Goal: Task Accomplishment & Management: Complete application form

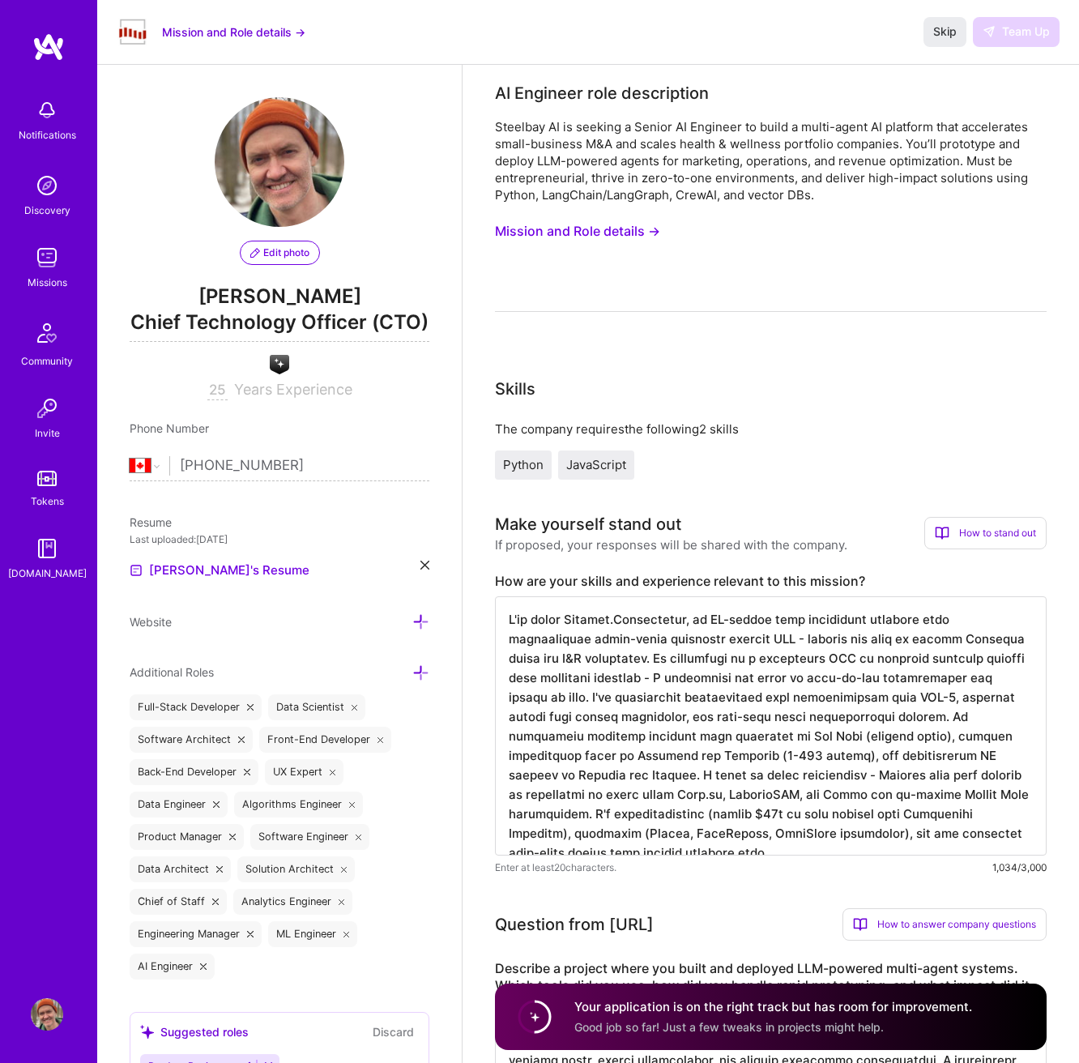
select select "CA"
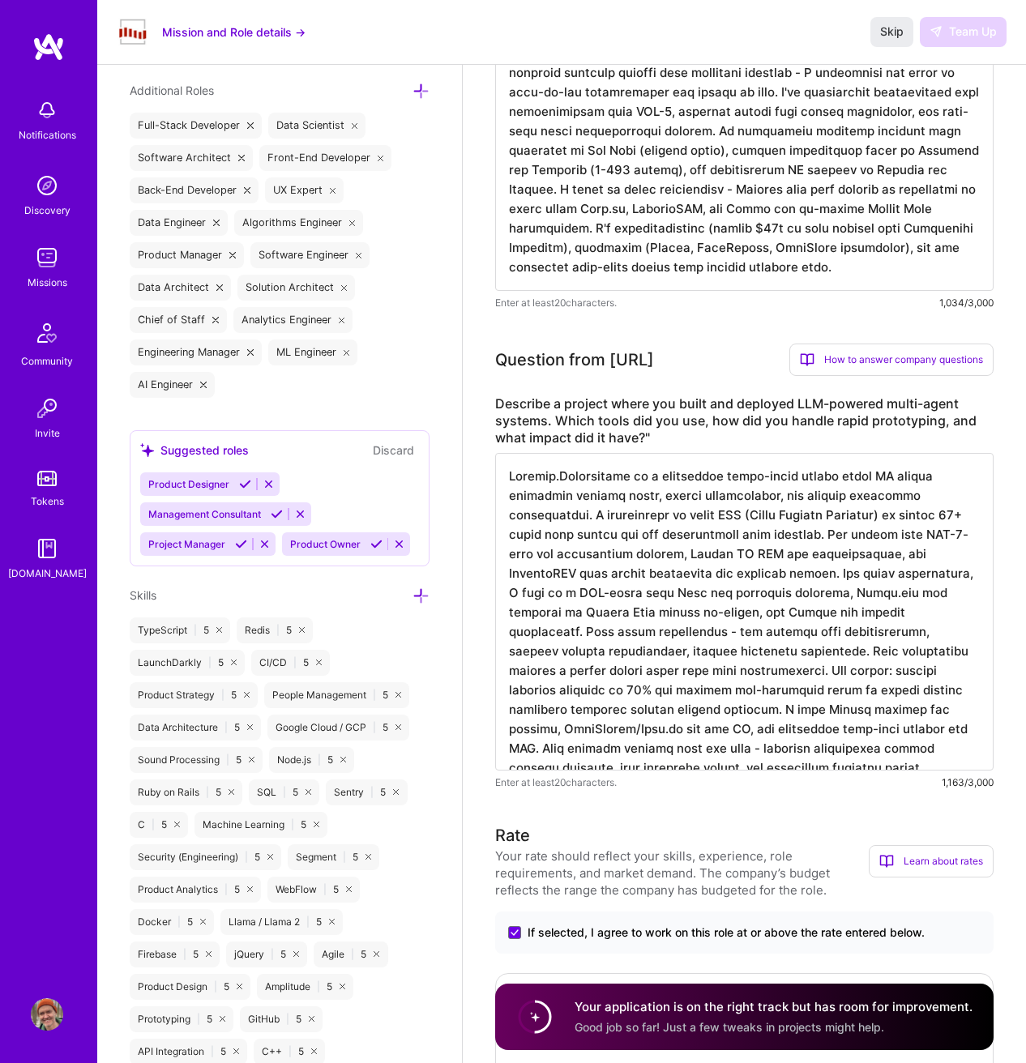
scroll to position [587, 0]
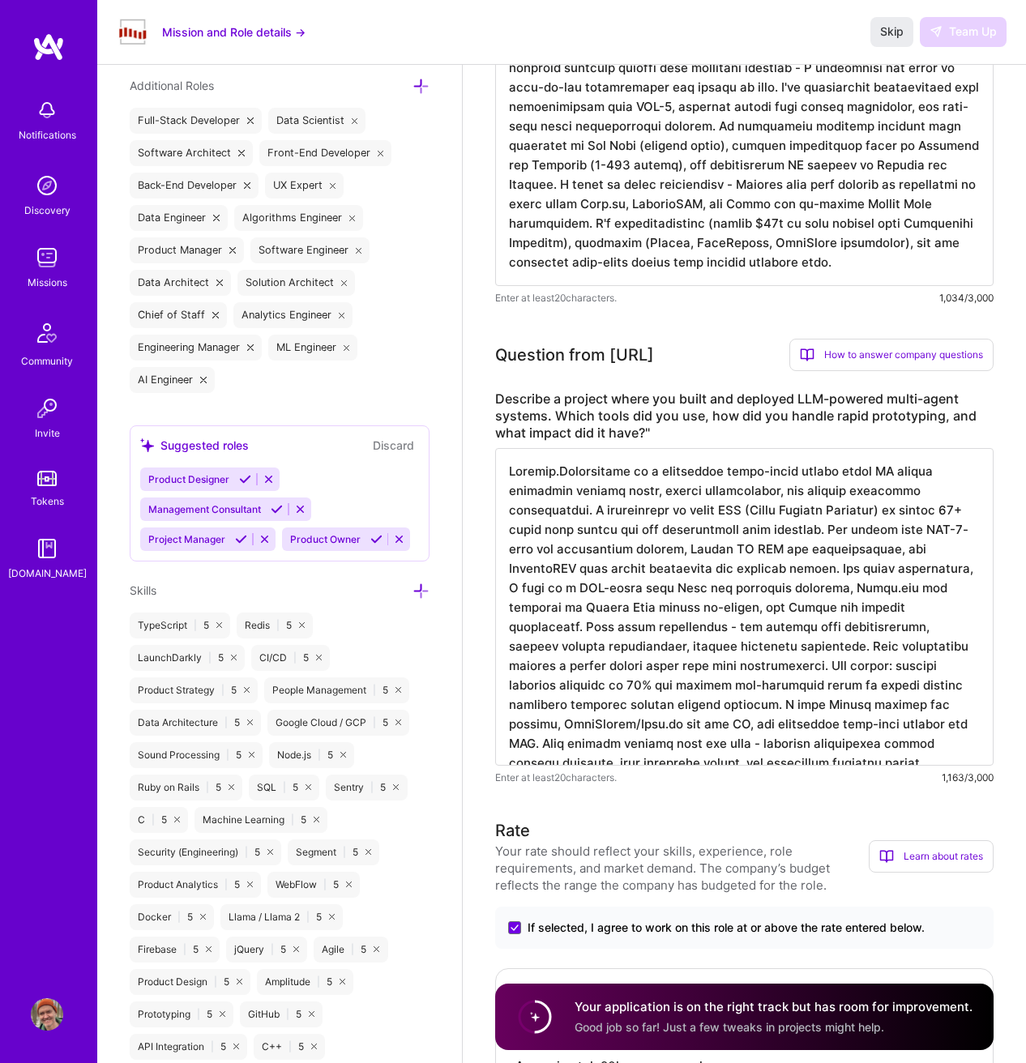
click at [943, 529] on textarea at bounding box center [744, 607] width 498 height 318
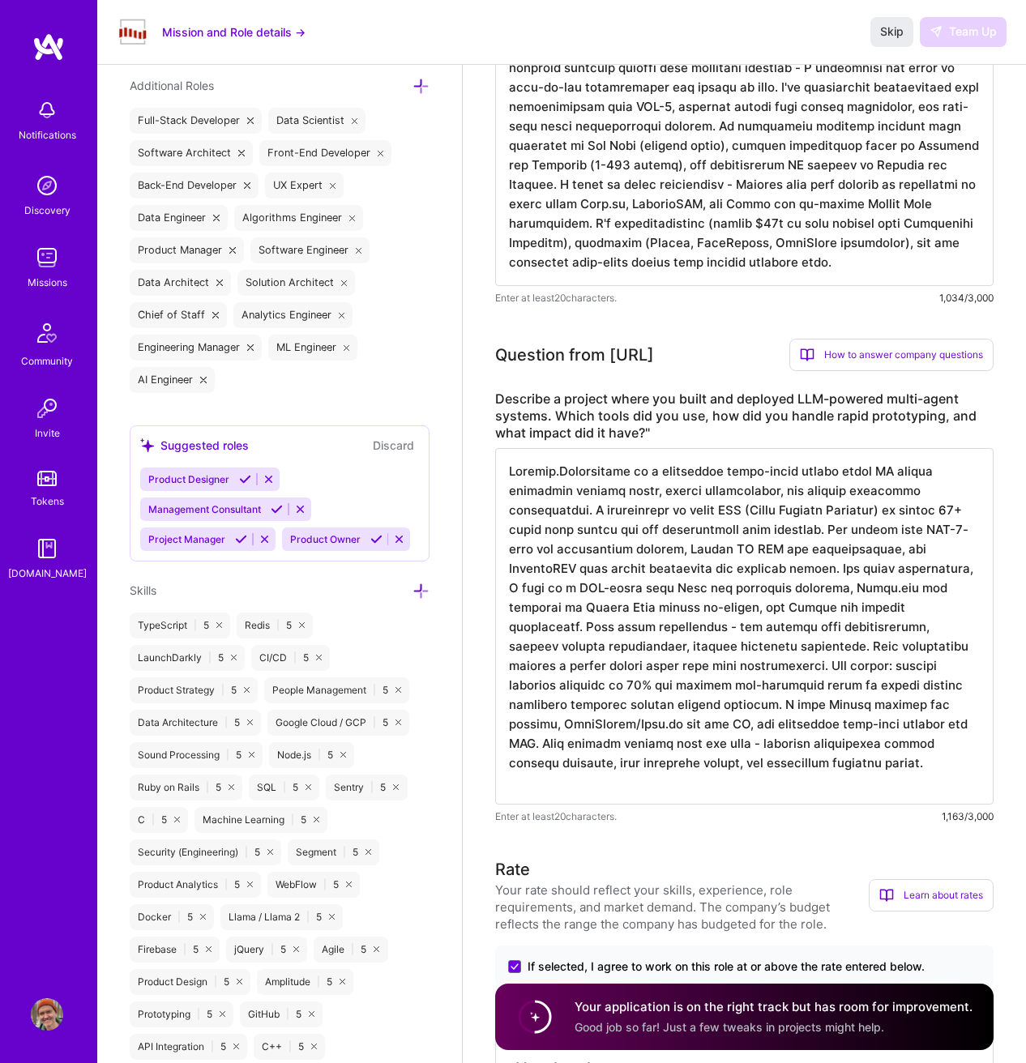
drag, startPoint x: 943, startPoint y: 529, endPoint x: 517, endPoint y: 548, distance: 426.6
click at [517, 548] on textarea at bounding box center [744, 626] width 498 height 356
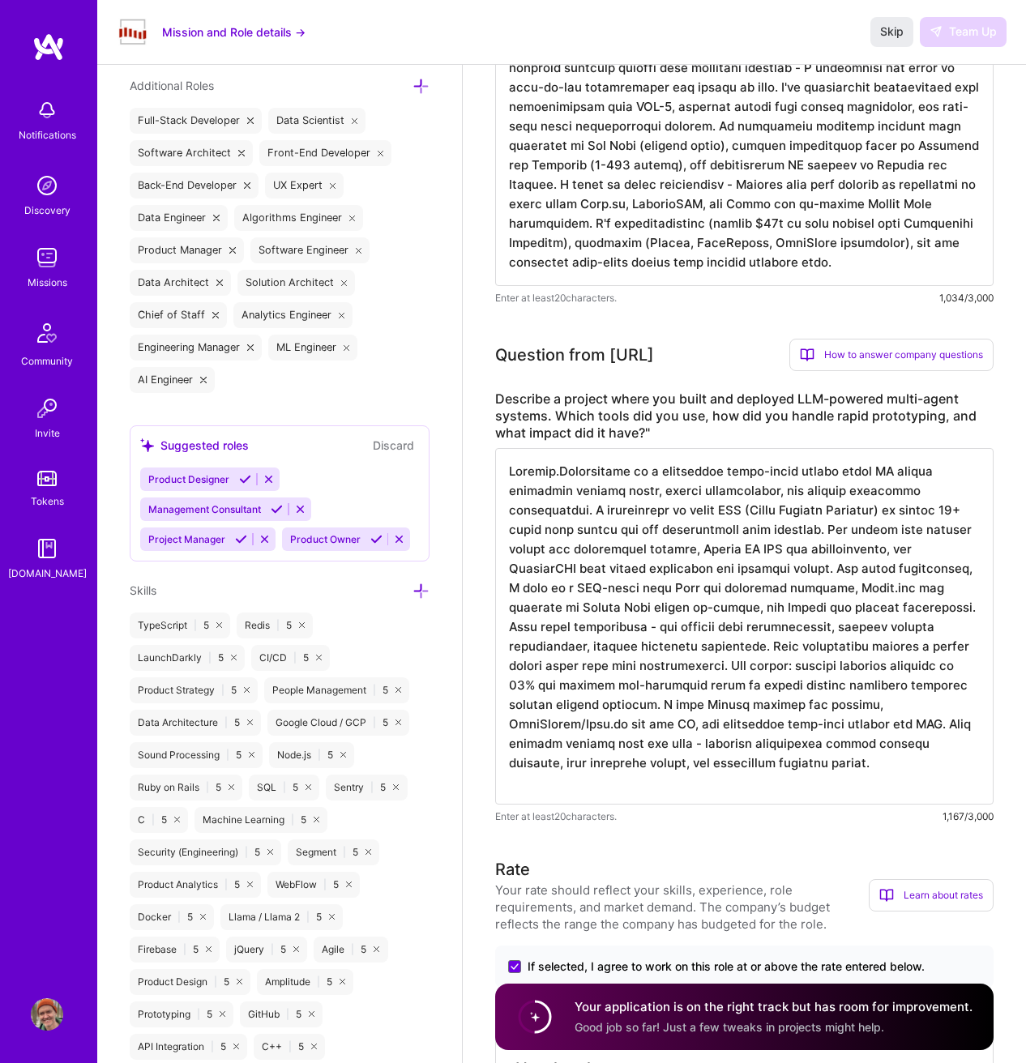
click at [676, 550] on textarea at bounding box center [744, 626] width 498 height 356
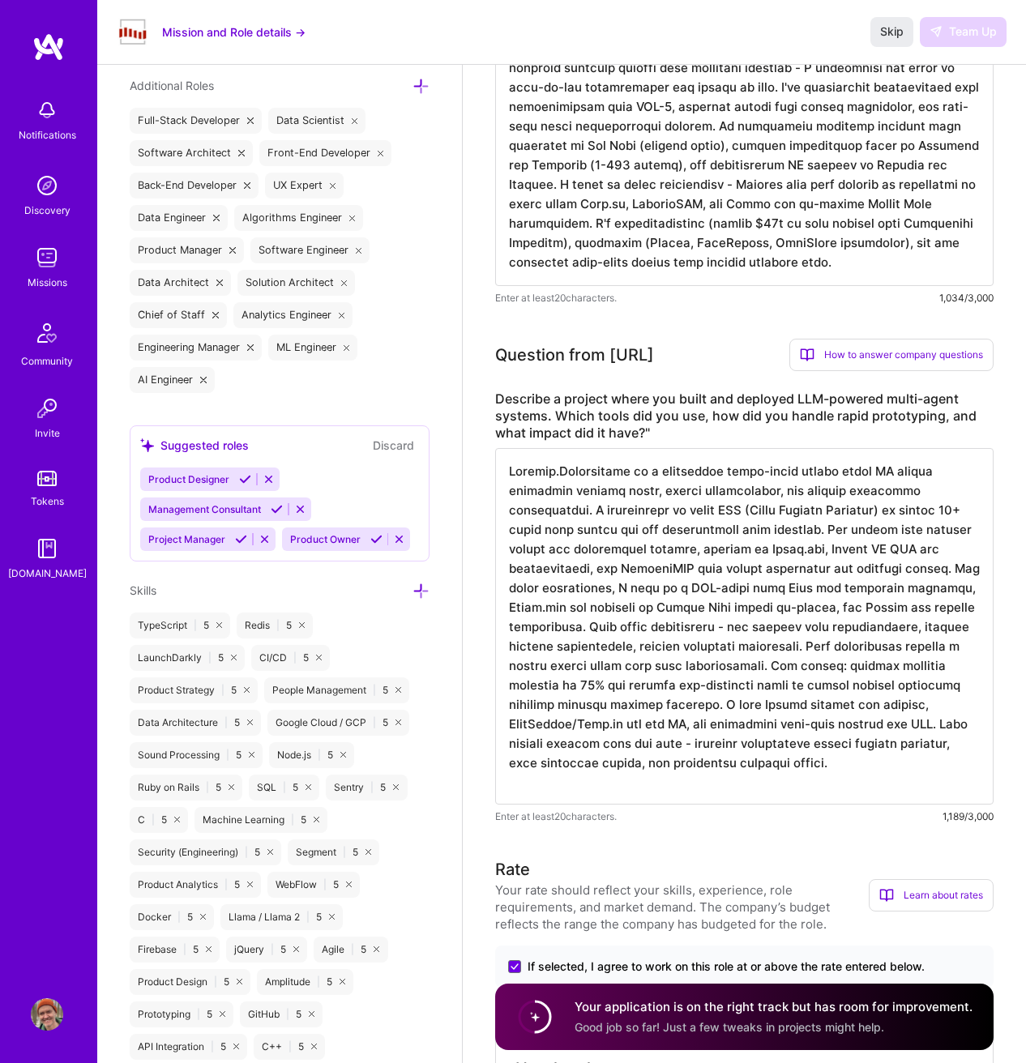
click at [583, 571] on textarea at bounding box center [744, 626] width 498 height 356
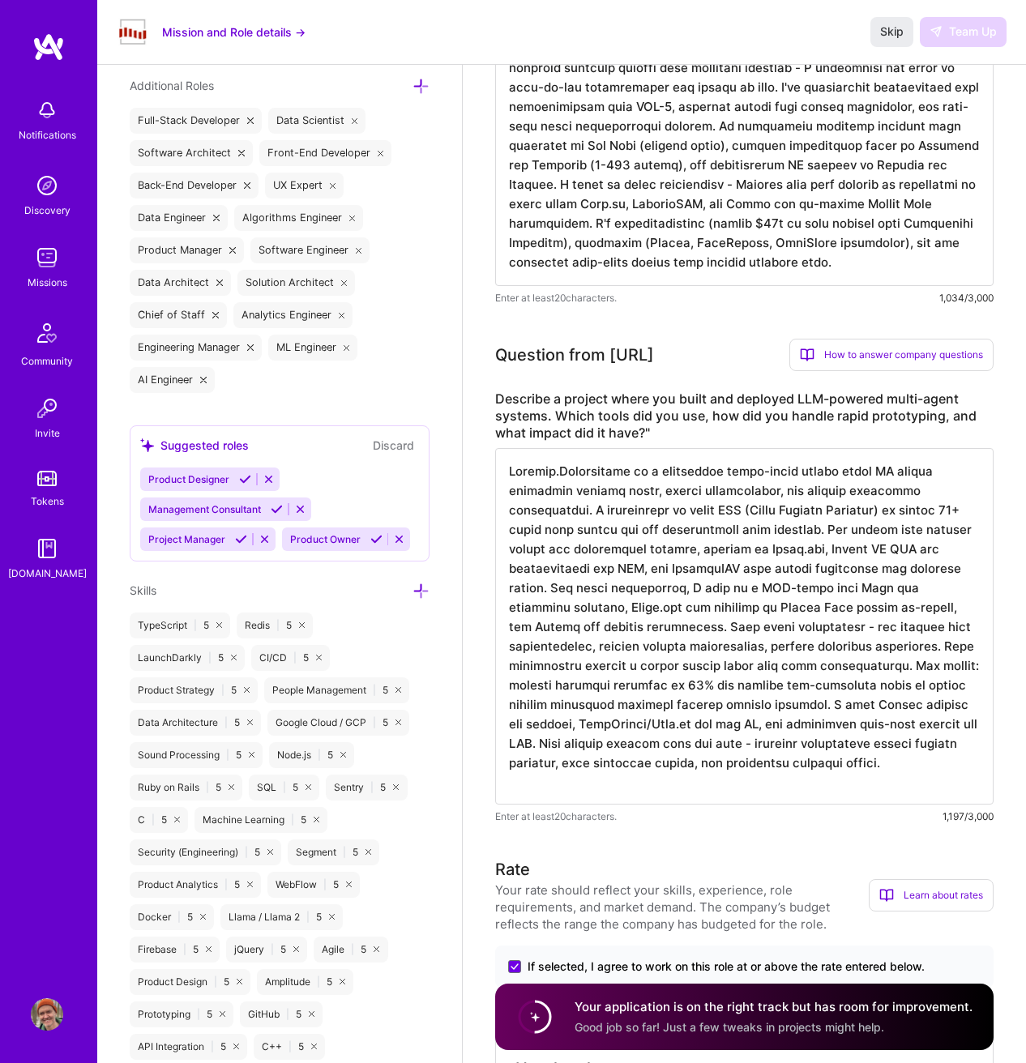
scroll to position [2, 0]
click at [864, 645] on textarea at bounding box center [744, 626] width 498 height 356
drag, startPoint x: 864, startPoint y: 645, endPoint x: 914, endPoint y: 647, distance: 49.4
click at [914, 647] on textarea at bounding box center [744, 626] width 498 height 356
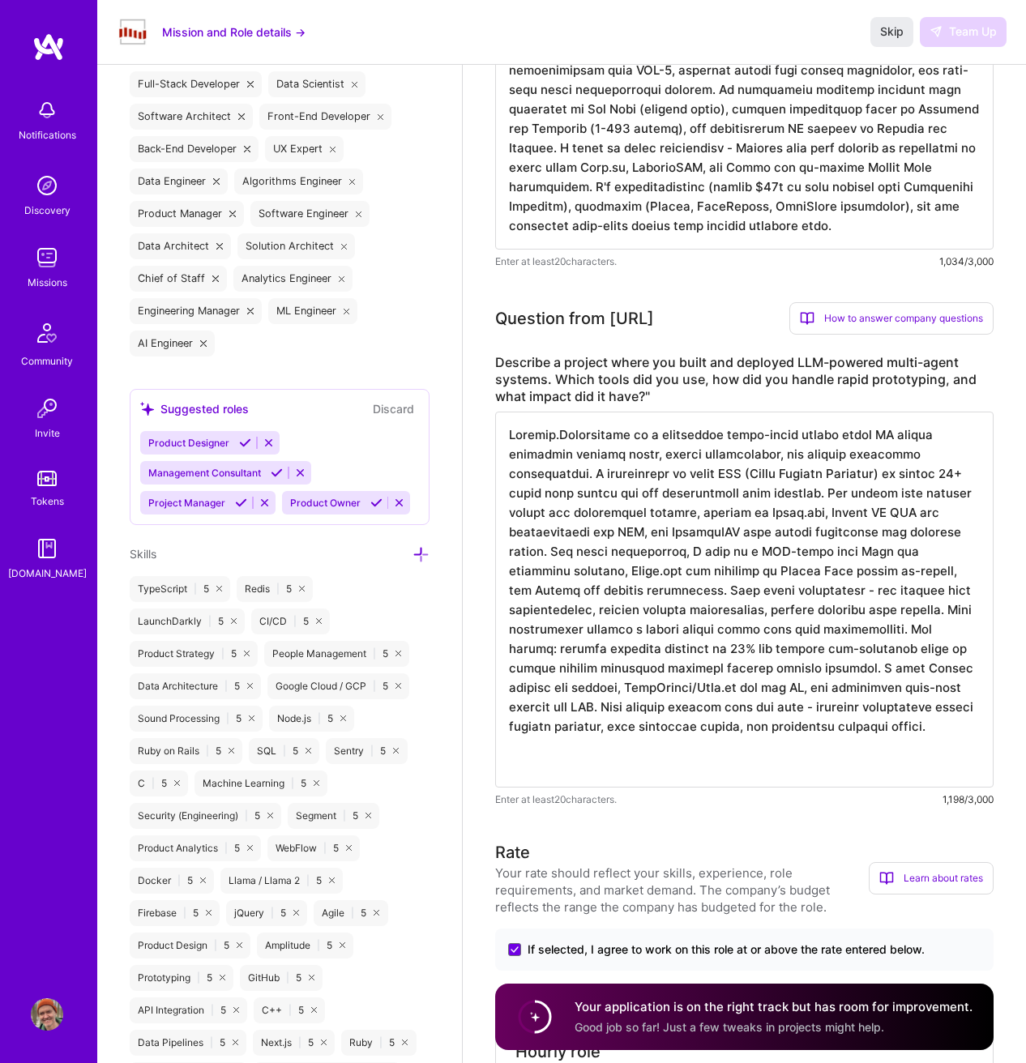
scroll to position [629, 0]
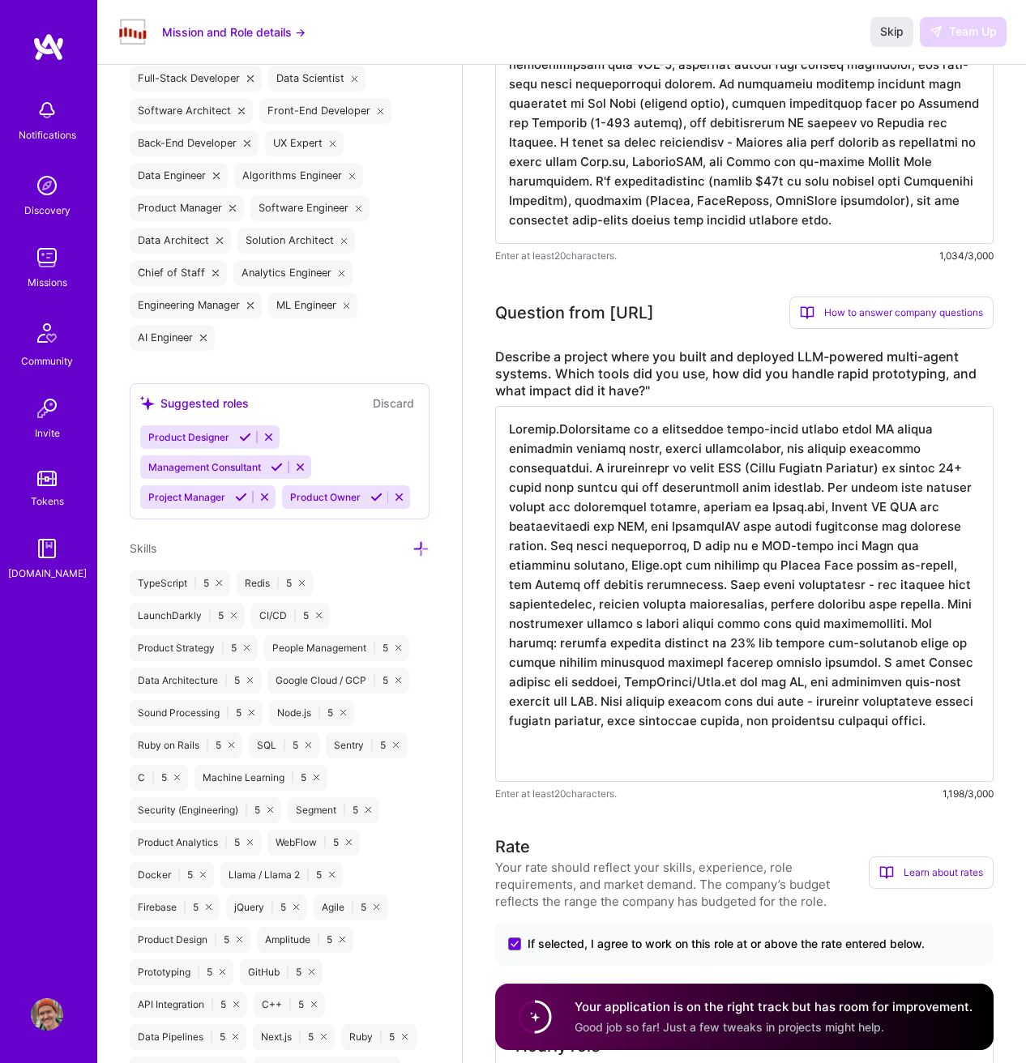
drag, startPoint x: 583, startPoint y: 643, endPoint x: 589, endPoint y: 652, distance: 11.0
click at [583, 644] on textarea at bounding box center [744, 594] width 498 height 376
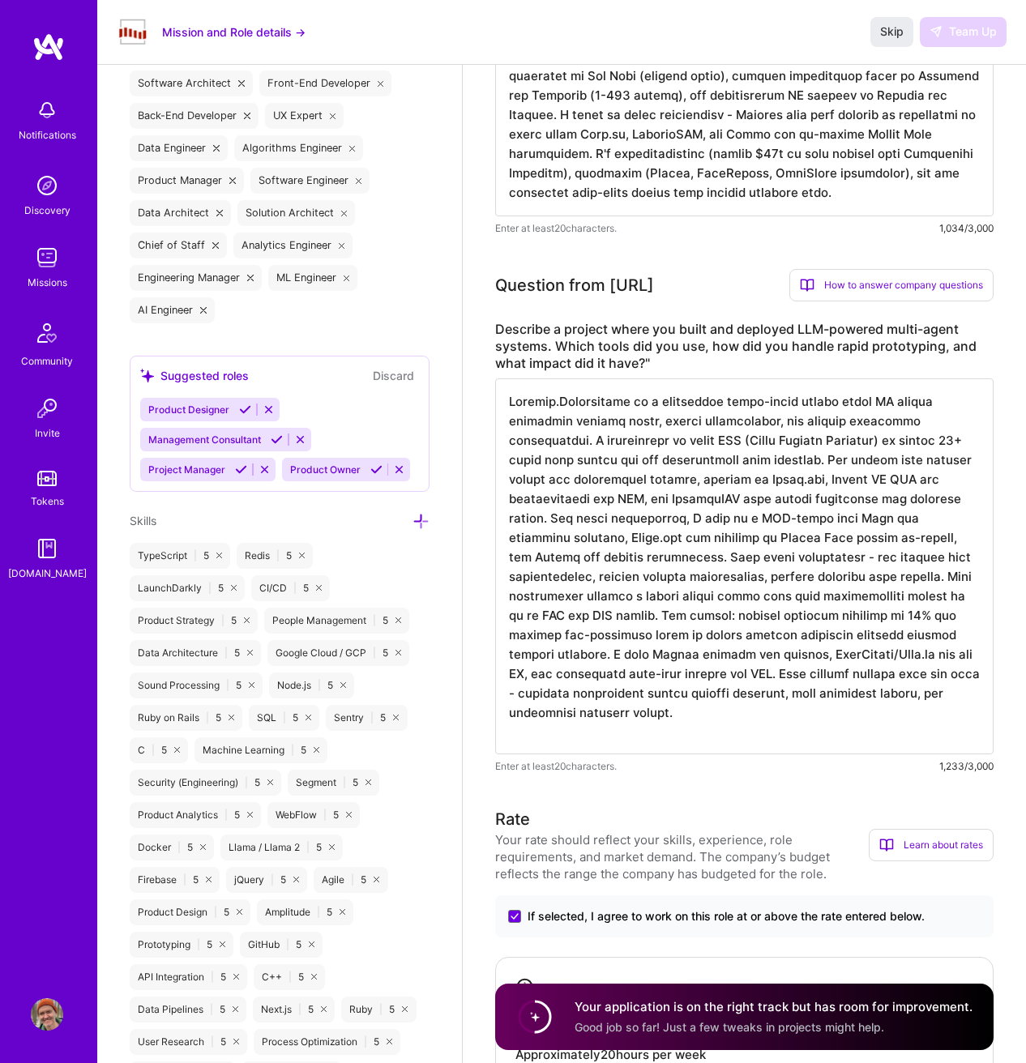
click at [574, 634] on textarea at bounding box center [744, 566] width 498 height 376
drag, startPoint x: 574, startPoint y: 633, endPoint x: 617, endPoint y: 631, distance: 43.0
click at [617, 631] on textarea at bounding box center [744, 566] width 498 height 376
click at [843, 615] on textarea at bounding box center [744, 566] width 498 height 376
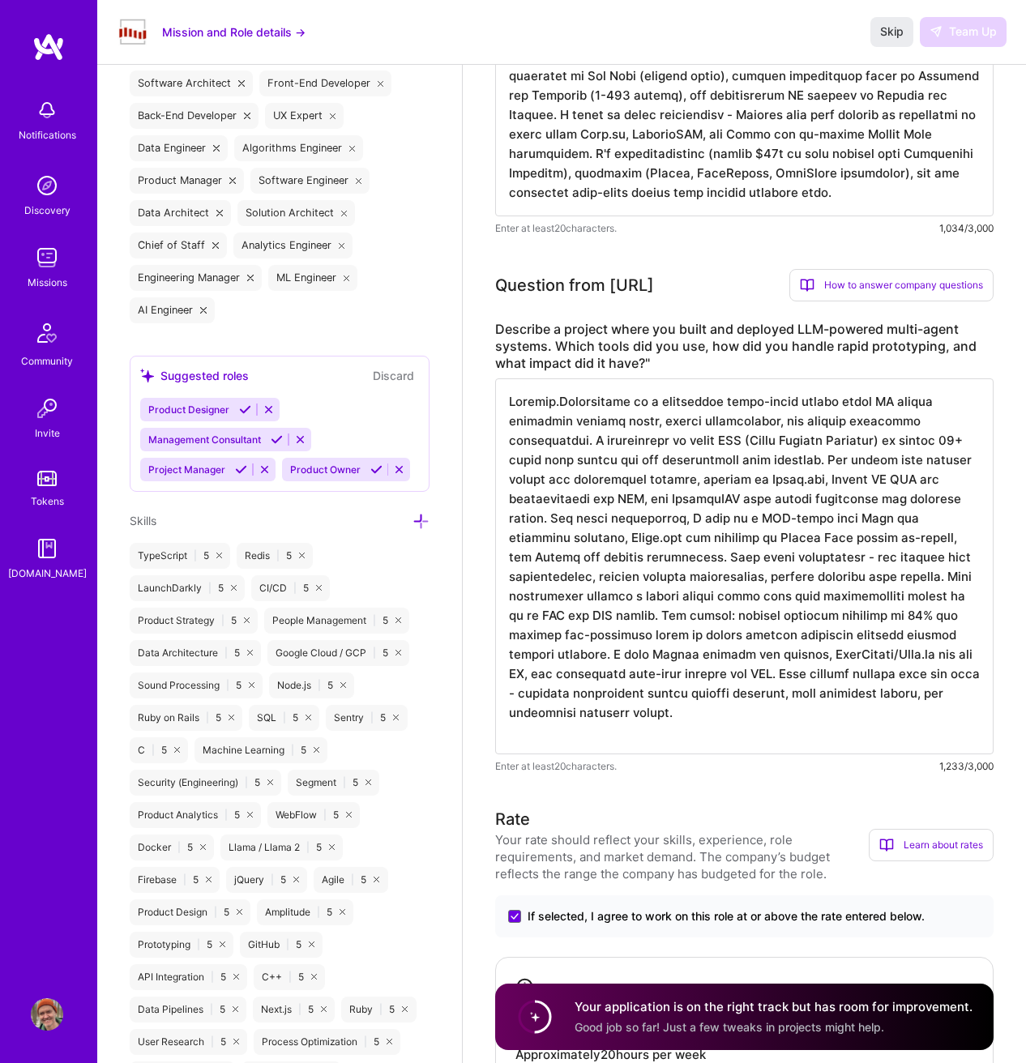
click at [570, 634] on textarea at bounding box center [744, 566] width 498 height 376
drag, startPoint x: 582, startPoint y: 633, endPoint x: 647, endPoint y: 632, distance: 64.8
click at [647, 632] on textarea at bounding box center [744, 566] width 498 height 376
click at [630, 633] on textarea at bounding box center [744, 566] width 498 height 376
drag, startPoint x: 630, startPoint y: 633, endPoint x: 654, endPoint y: 632, distance: 23.5
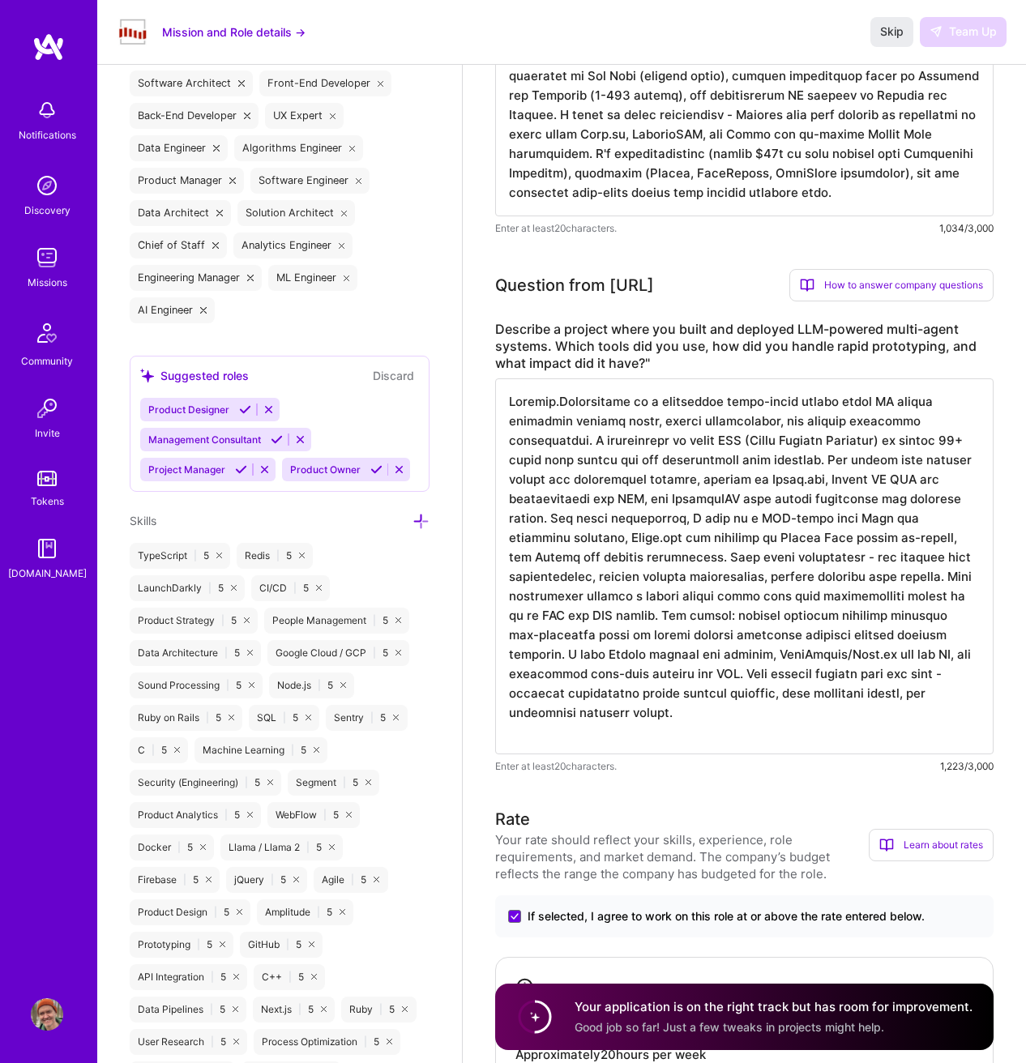
click at [654, 632] on textarea at bounding box center [744, 566] width 498 height 376
click at [562, 655] on textarea at bounding box center [744, 566] width 498 height 376
click at [874, 633] on textarea at bounding box center [744, 566] width 498 height 376
click at [698, 653] on textarea at bounding box center [744, 566] width 498 height 376
click at [774, 655] on textarea at bounding box center [744, 566] width 498 height 376
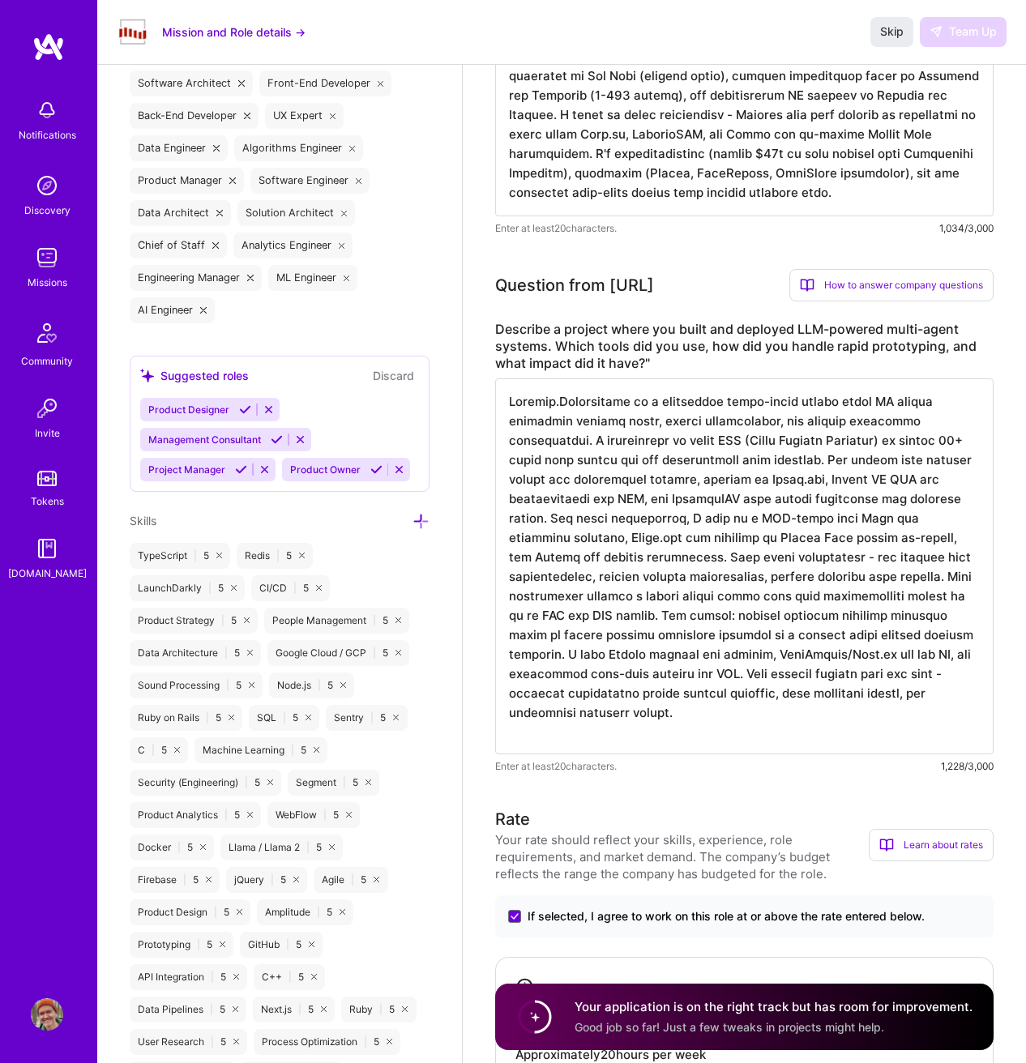
click at [774, 655] on textarea at bounding box center [744, 566] width 498 height 376
click at [792, 674] on textarea at bounding box center [744, 566] width 498 height 376
click at [789, 721] on textarea at bounding box center [744, 566] width 498 height 376
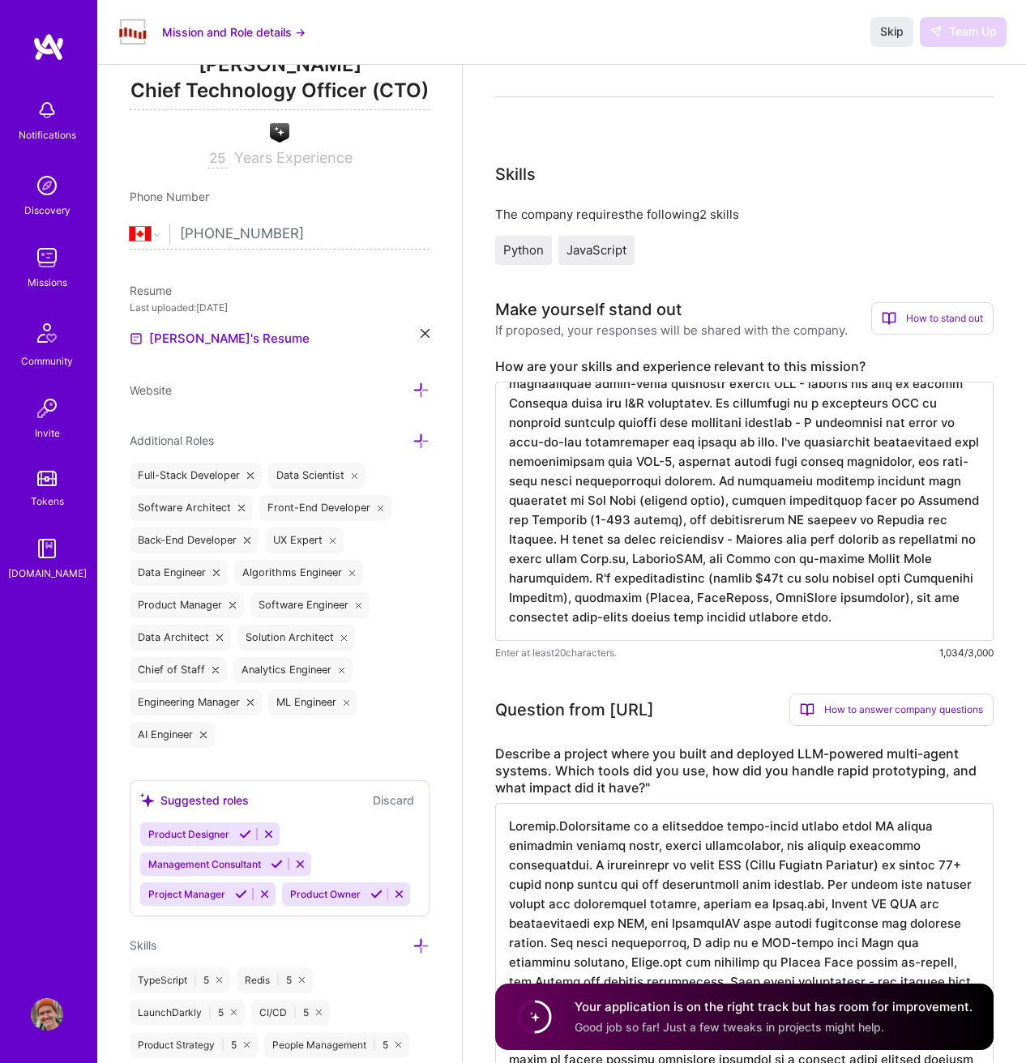
scroll to position [0, 0]
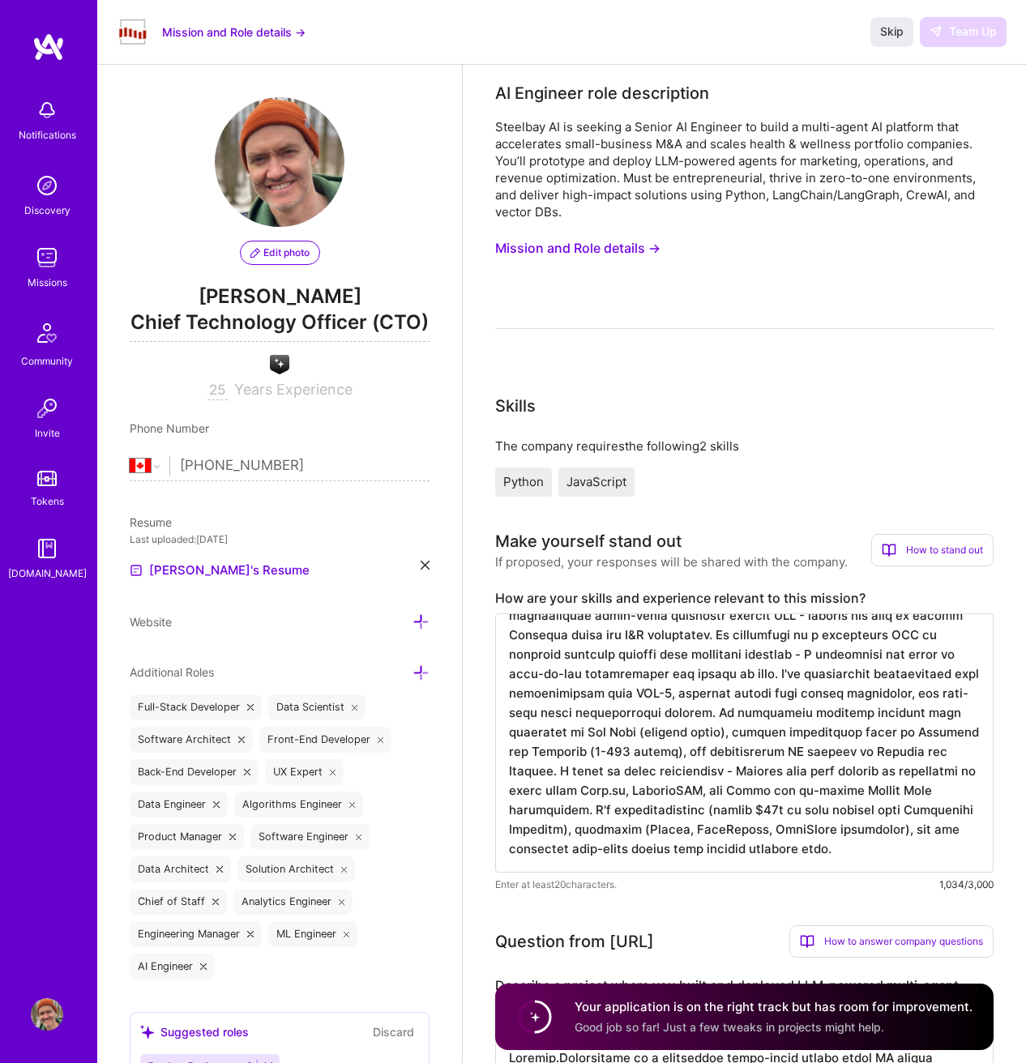
type textarea "[DOMAIN_NAME] is a production multi-agent system where AI agents decompose comp…"
click at [534, 1002] on circle at bounding box center [534, 1016] width 31 height 31
click at [45, 257] on img at bounding box center [47, 257] width 32 height 32
click at [963, 33] on div "Skip Team Up" at bounding box center [938, 31] width 136 height 29
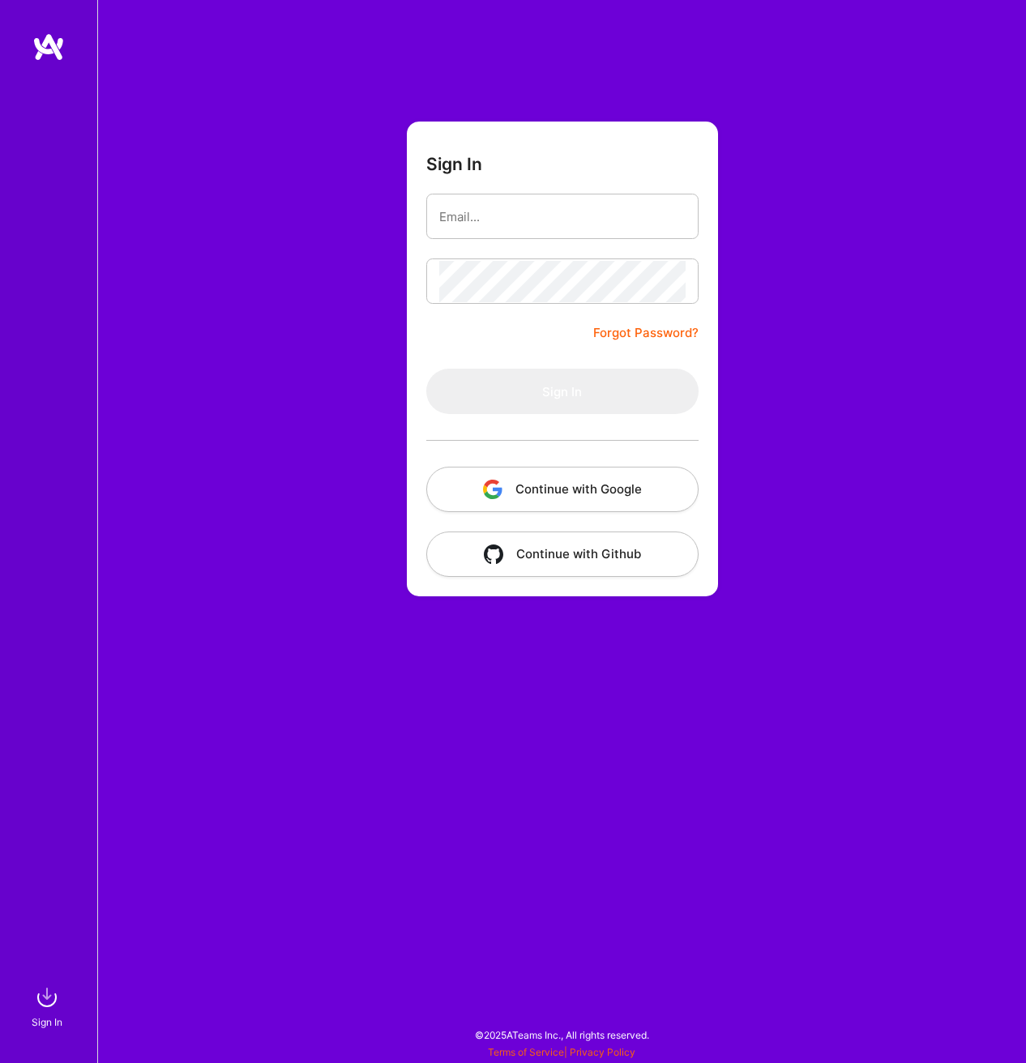
click at [604, 498] on button "Continue with Google" at bounding box center [562, 489] width 272 height 45
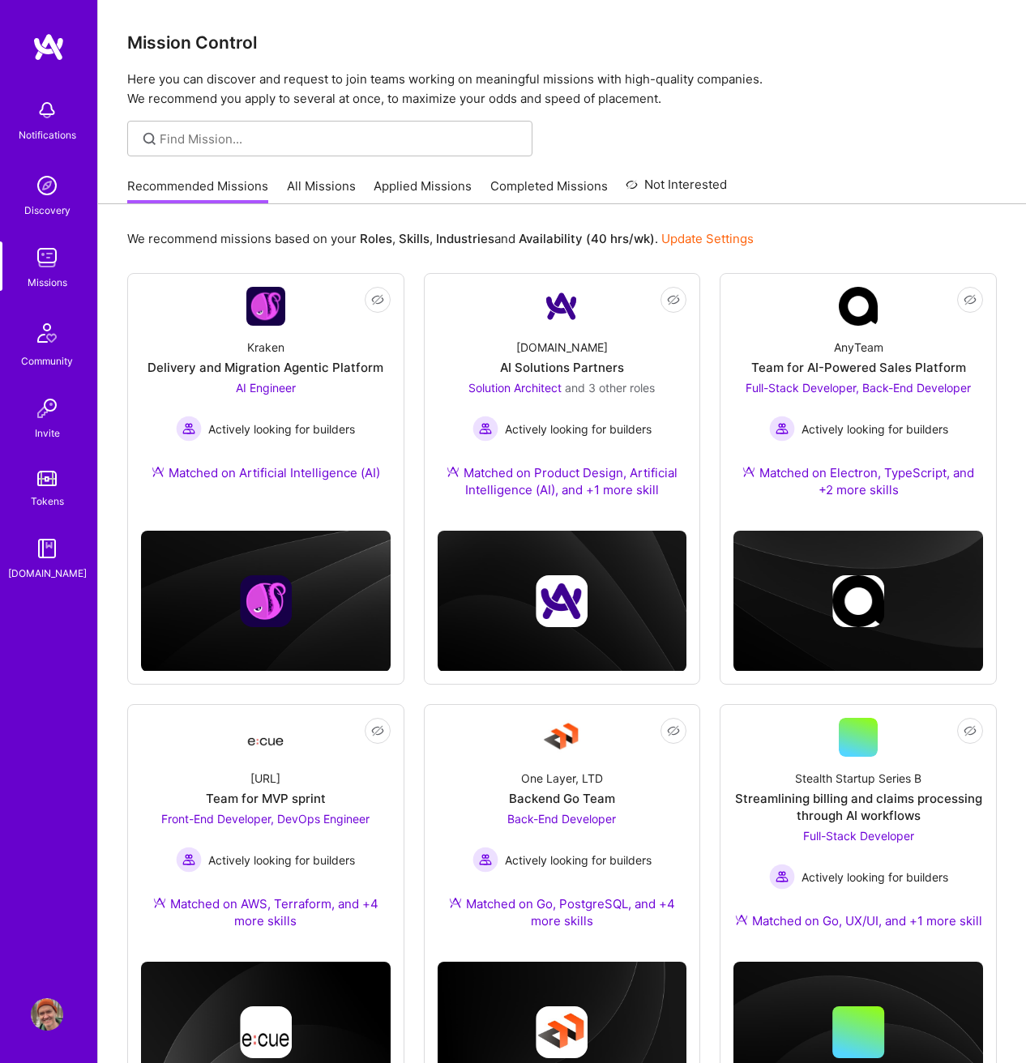
click at [53, 114] on img at bounding box center [47, 110] width 32 height 32
click at [53, 114] on div "Notifications Discovery Missions Community Invite Tokens [DOMAIN_NAME]" at bounding box center [48, 336] width 97 height 491
click at [49, 254] on img at bounding box center [47, 257] width 32 height 32
click at [292, 135] on input at bounding box center [340, 138] width 361 height 17
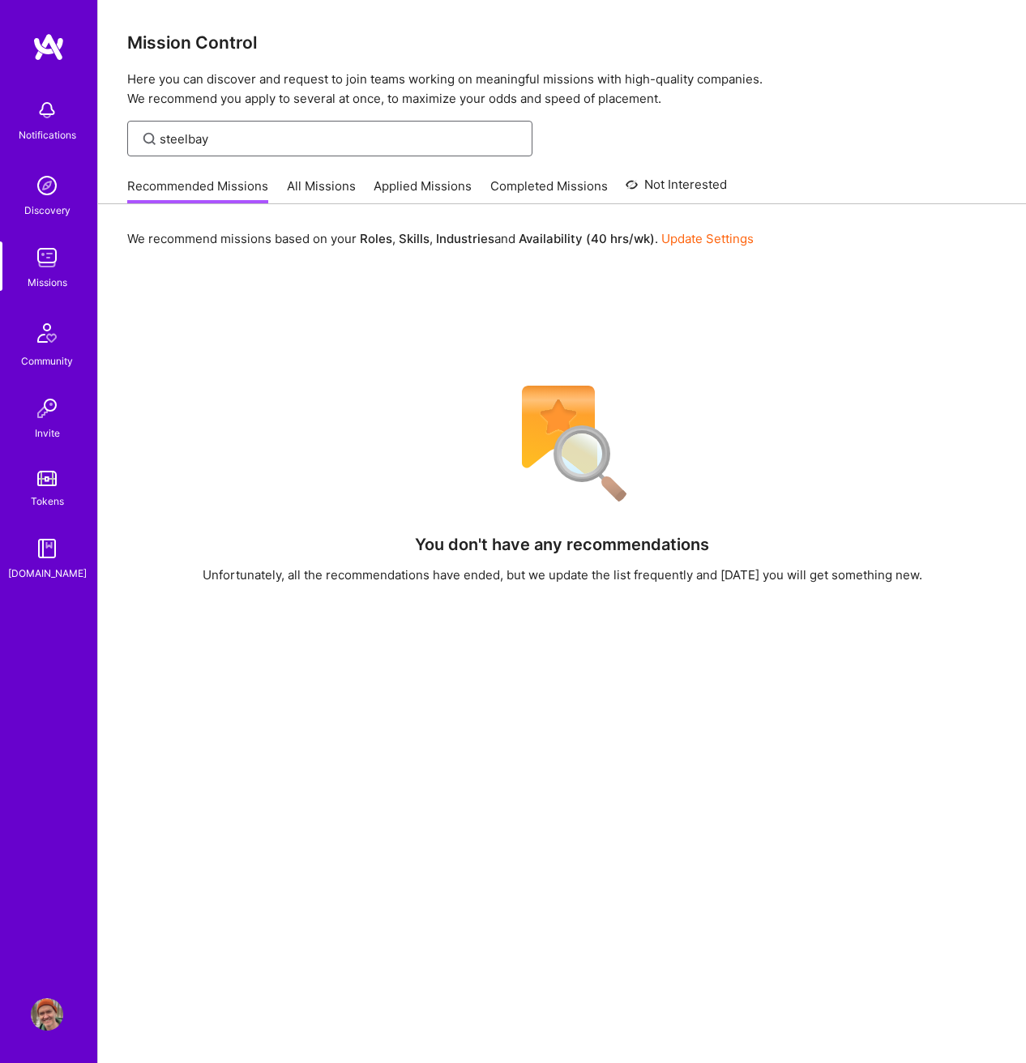
type input "steelbay"
click at [288, 137] on input "steelbay" at bounding box center [340, 138] width 361 height 17
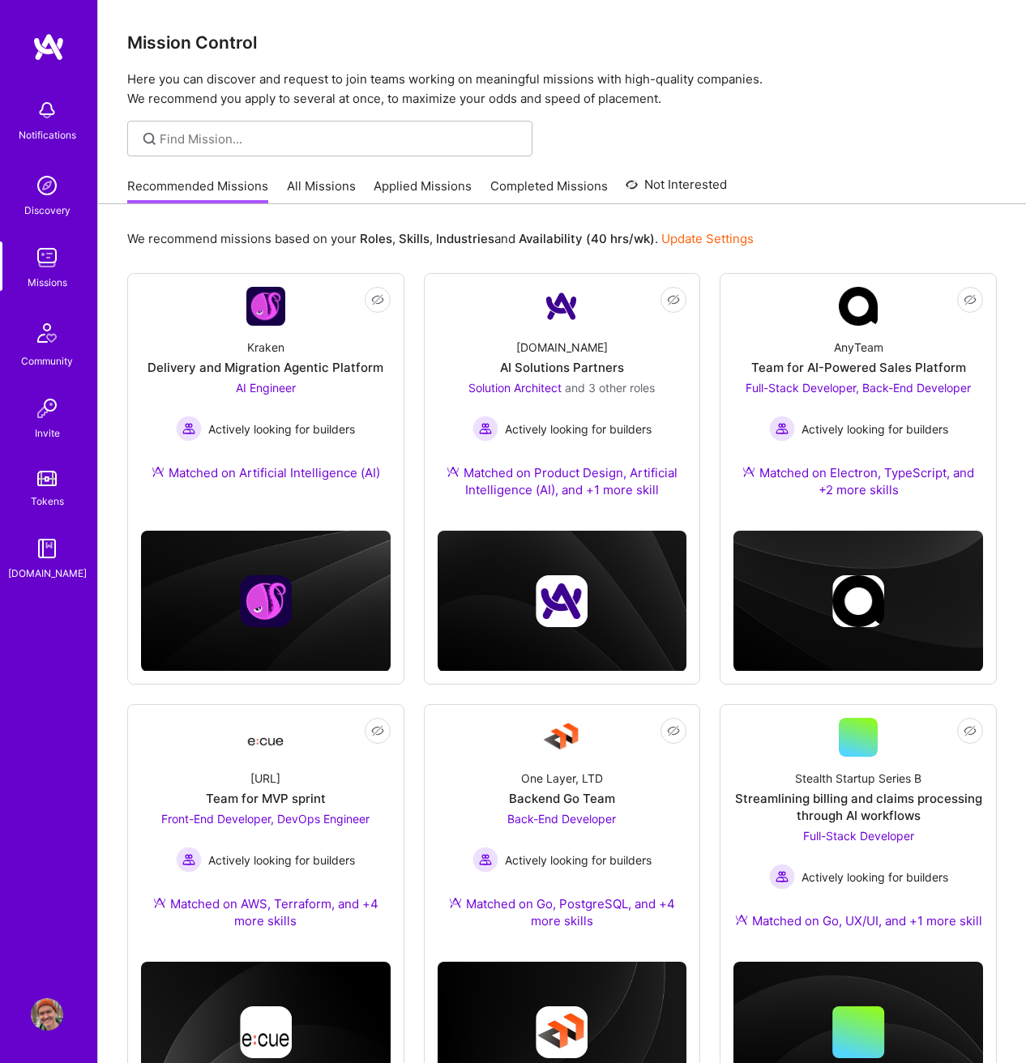
click at [866, 107] on p "Here you can discover and request to join teams working on meaningful missions …" at bounding box center [561, 89] width 869 height 39
click at [413, 180] on link "Applied Missions" at bounding box center [422, 190] width 98 height 27
